Goal: Information Seeking & Learning: Learn about a topic

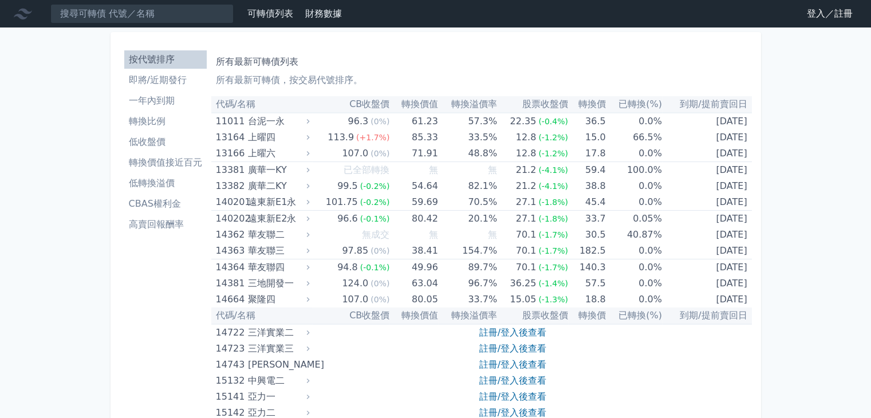
click at [171, 187] on li "低轉換溢價" at bounding box center [165, 183] width 82 height 14
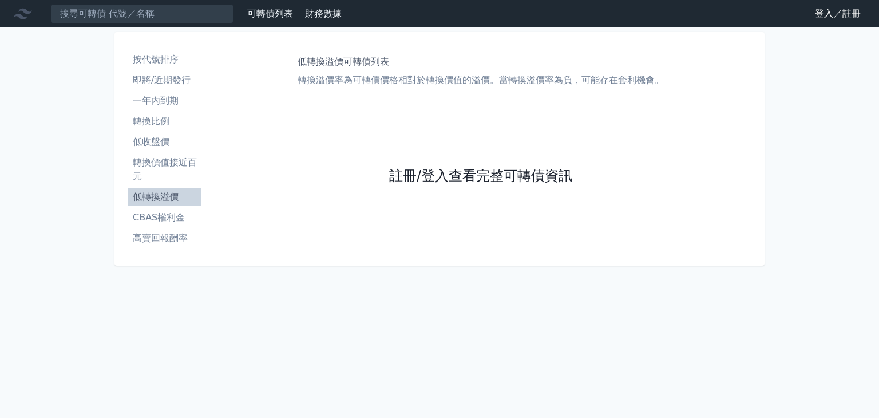
click at [506, 168] on link "註冊/登入查看完整可轉債資訊" at bounding box center [480, 176] width 183 height 18
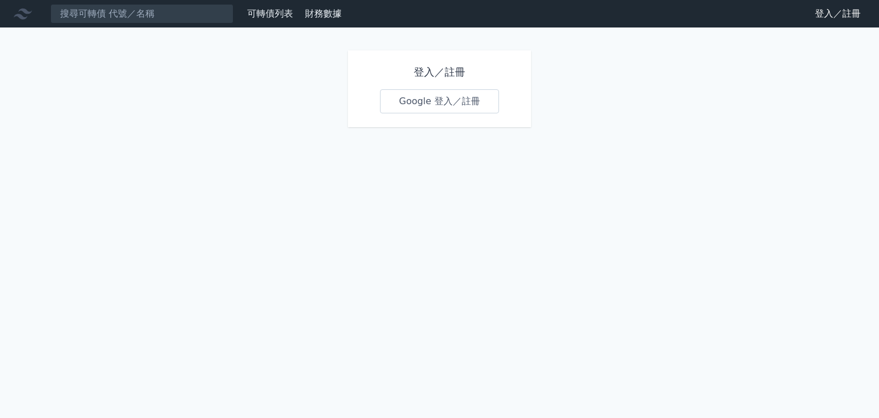
click at [455, 104] on link "Google 登入／註冊" at bounding box center [439, 101] width 119 height 24
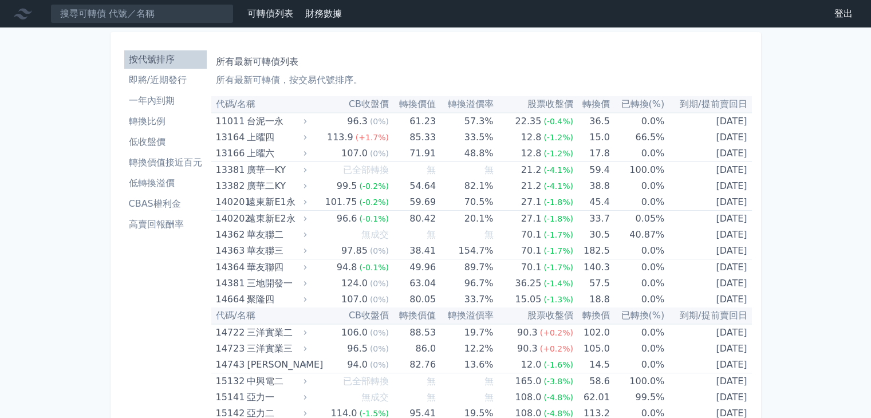
click at [169, 184] on li "低轉換溢價" at bounding box center [165, 183] width 82 height 14
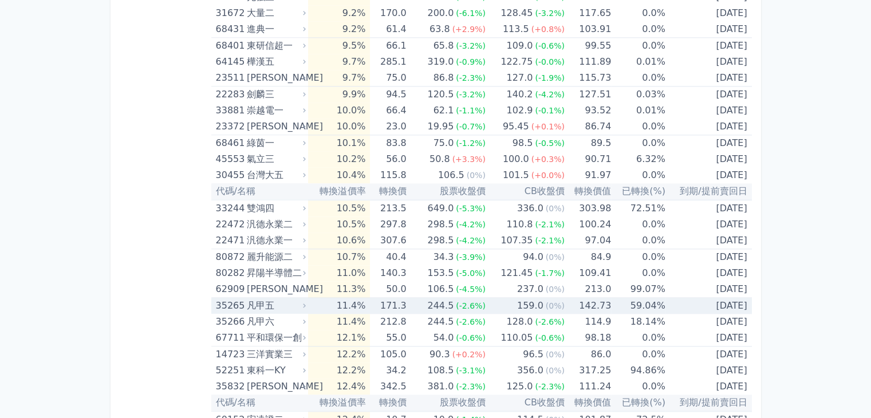
scroll to position [1660, 0]
